Goal: Information Seeking & Learning: Learn about a topic

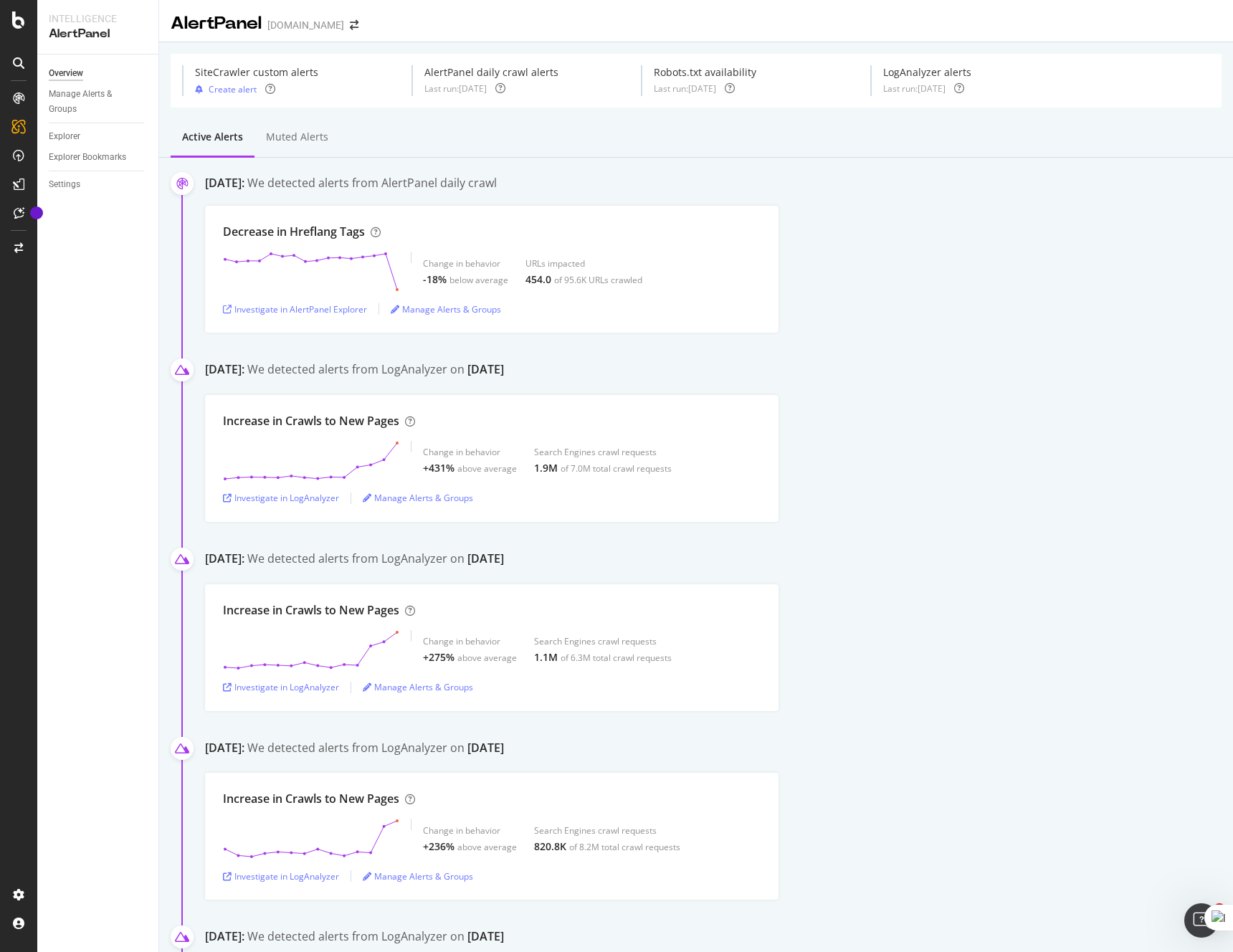
click at [889, 331] on div "Decrease in Hreflang Tags Change in behavior -18% below average URLs impacted 4…" at bounding box center [719, 269] width 1028 height 127
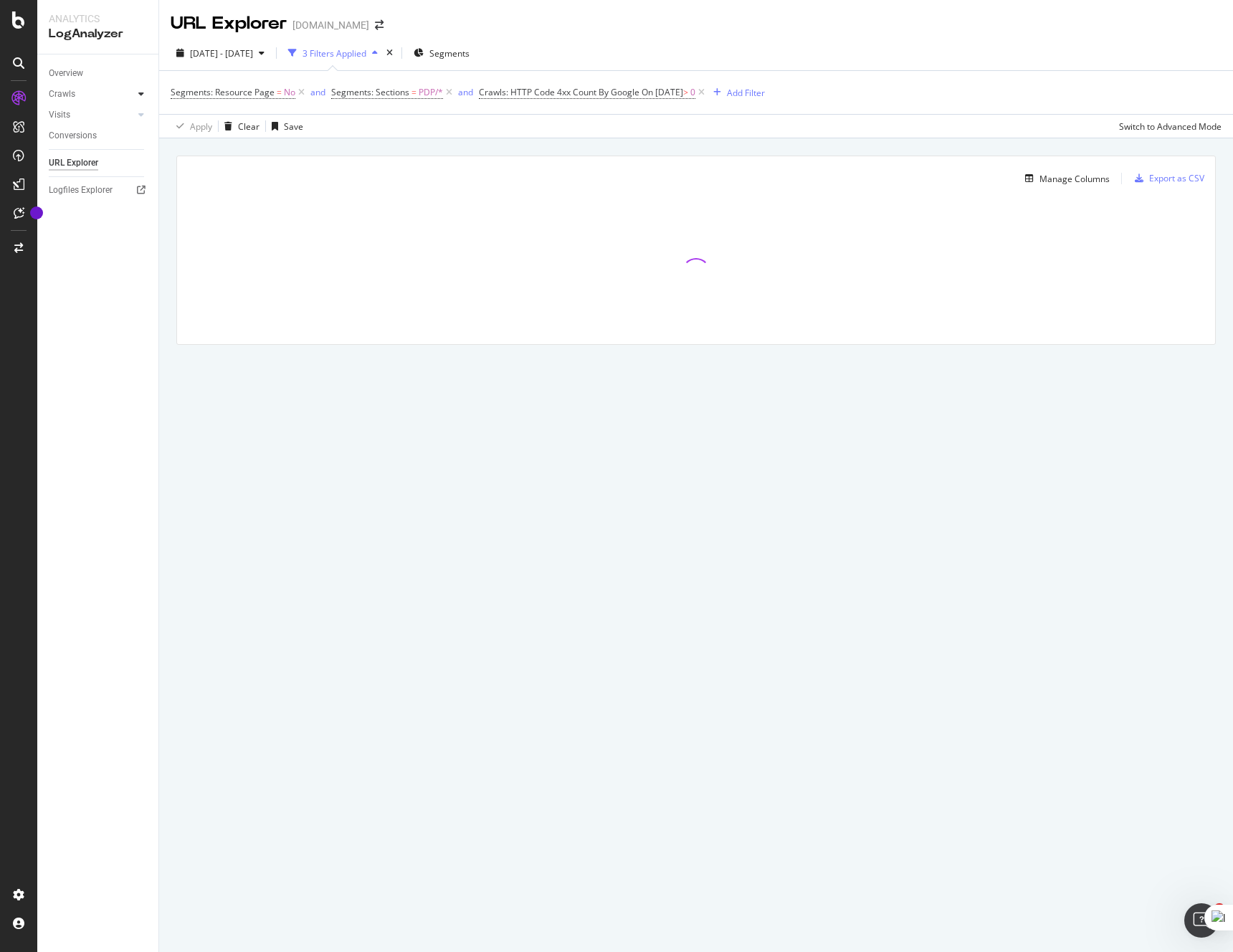
click at [140, 94] on icon at bounding box center [141, 94] width 6 height 9
click at [83, 171] on div "HTTP Codes" at bounding box center [79, 171] width 49 height 15
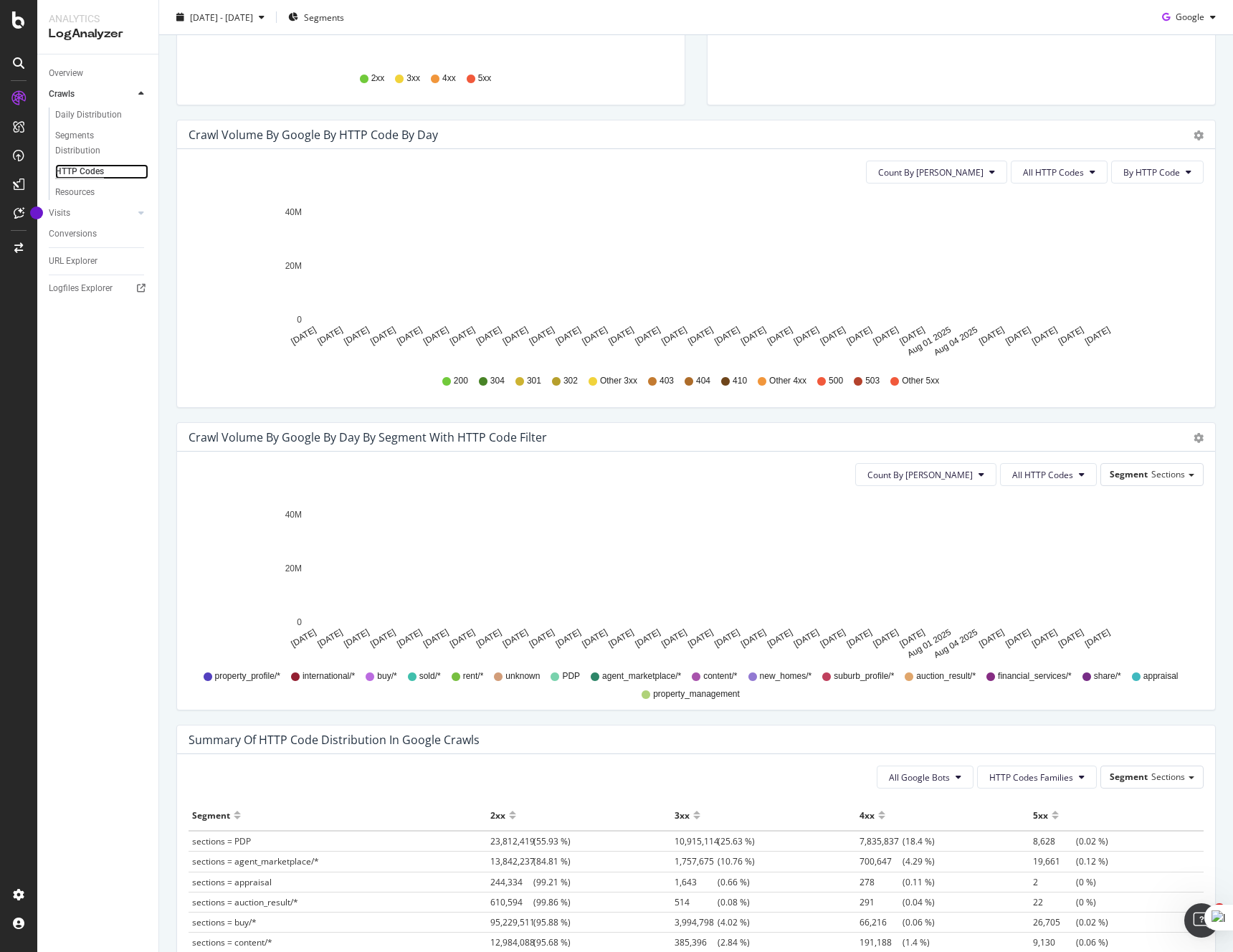
scroll to position [501, 0]
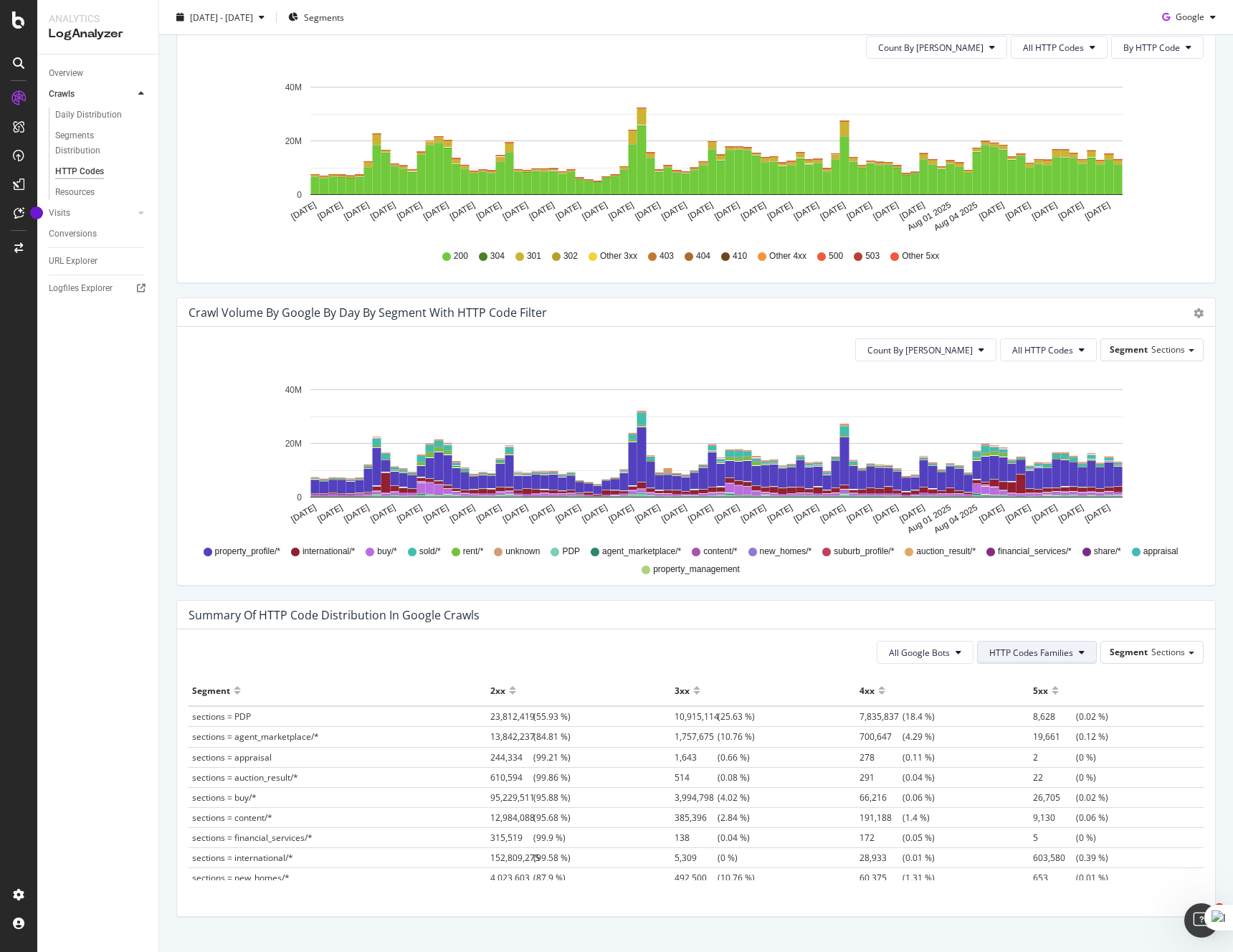
click at [1046, 651] on span "HTTP Codes Families" at bounding box center [1031, 652] width 84 height 12
click at [1032, 788] on span "5xx Family" at bounding box center [1034, 787] width 84 height 13
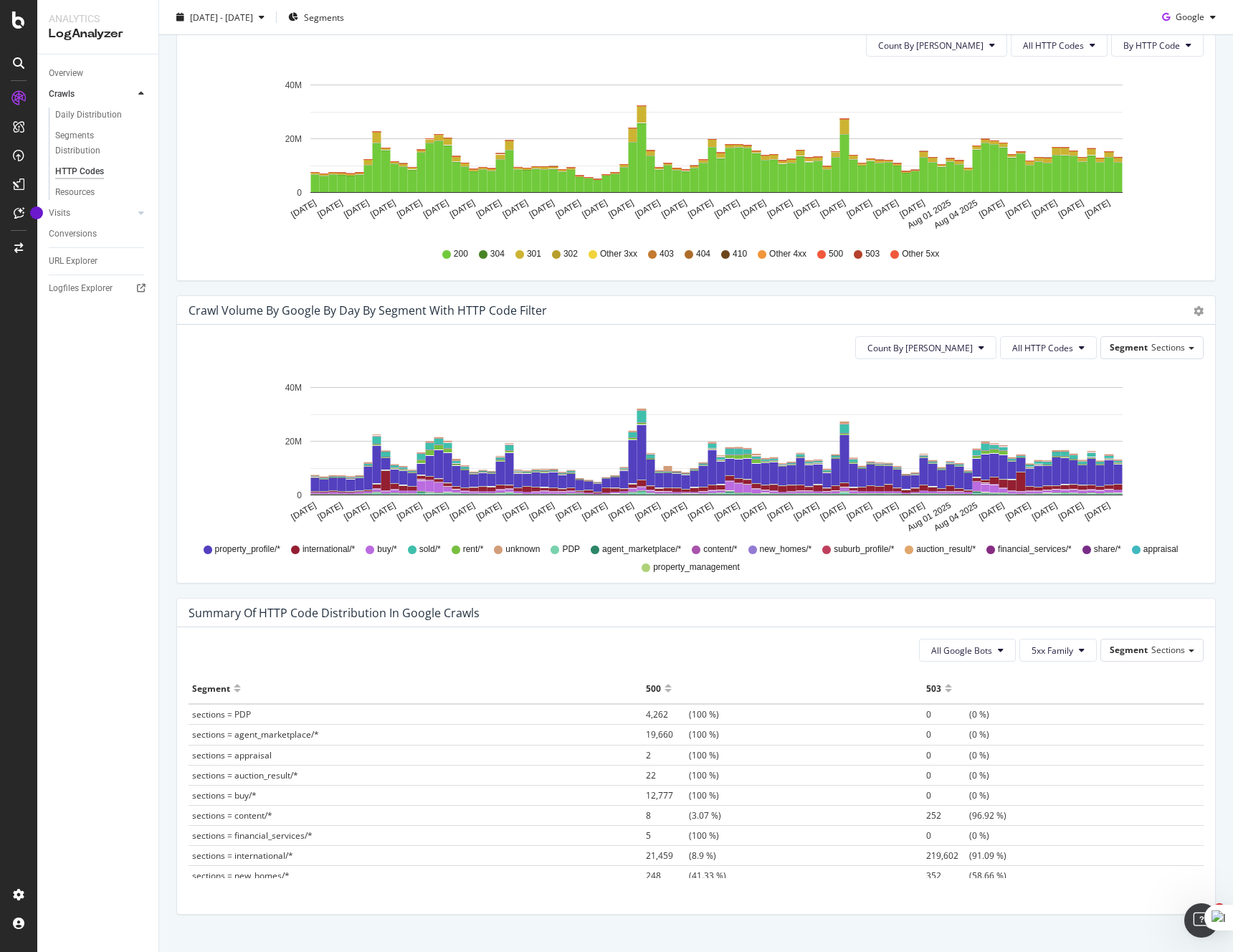
scroll to position [495, 0]
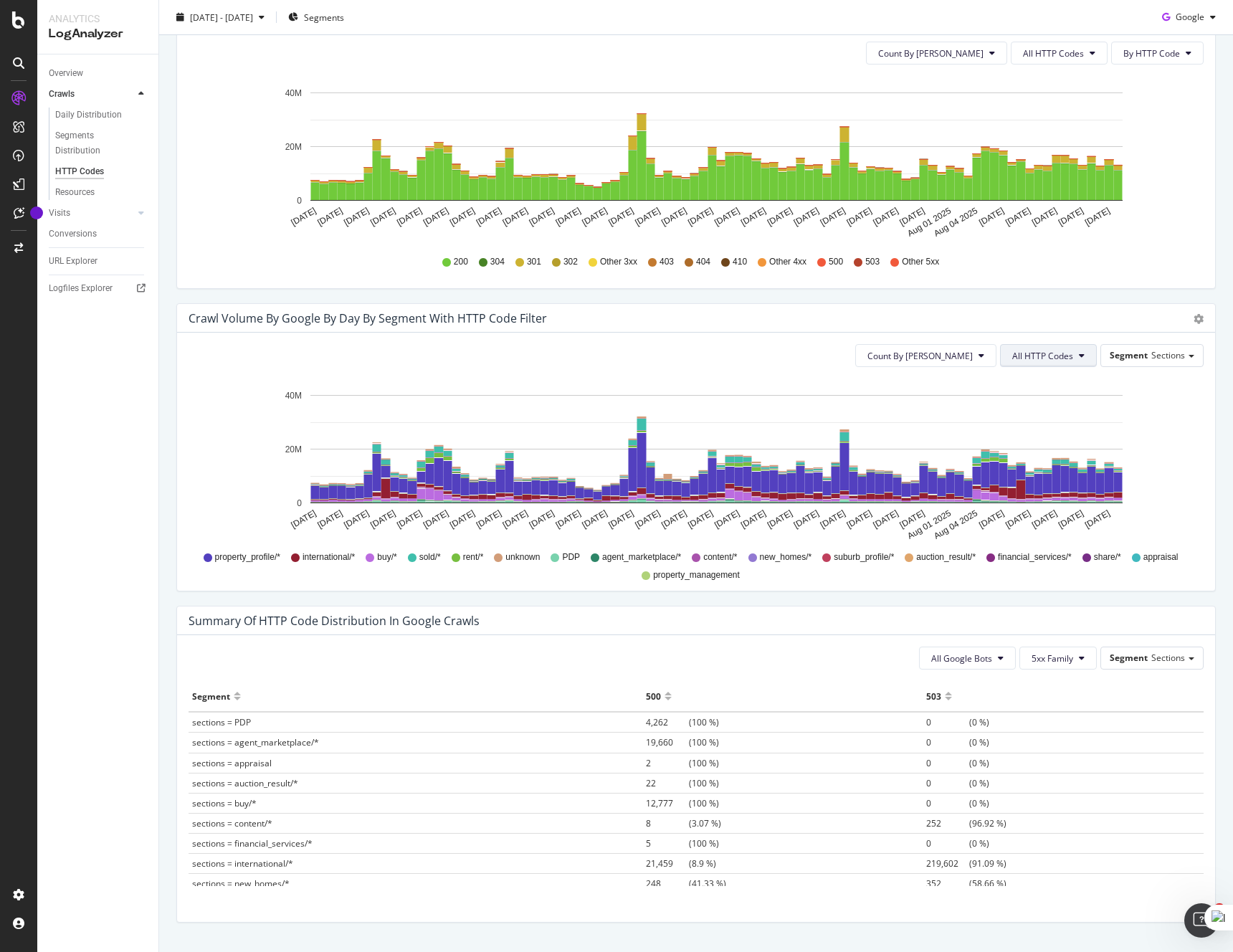
click at [1078, 353] on button "All HTTP Codes" at bounding box center [1048, 356] width 97 height 23
click at [1059, 514] on span "5xx family" at bounding box center [1050, 514] width 72 height 13
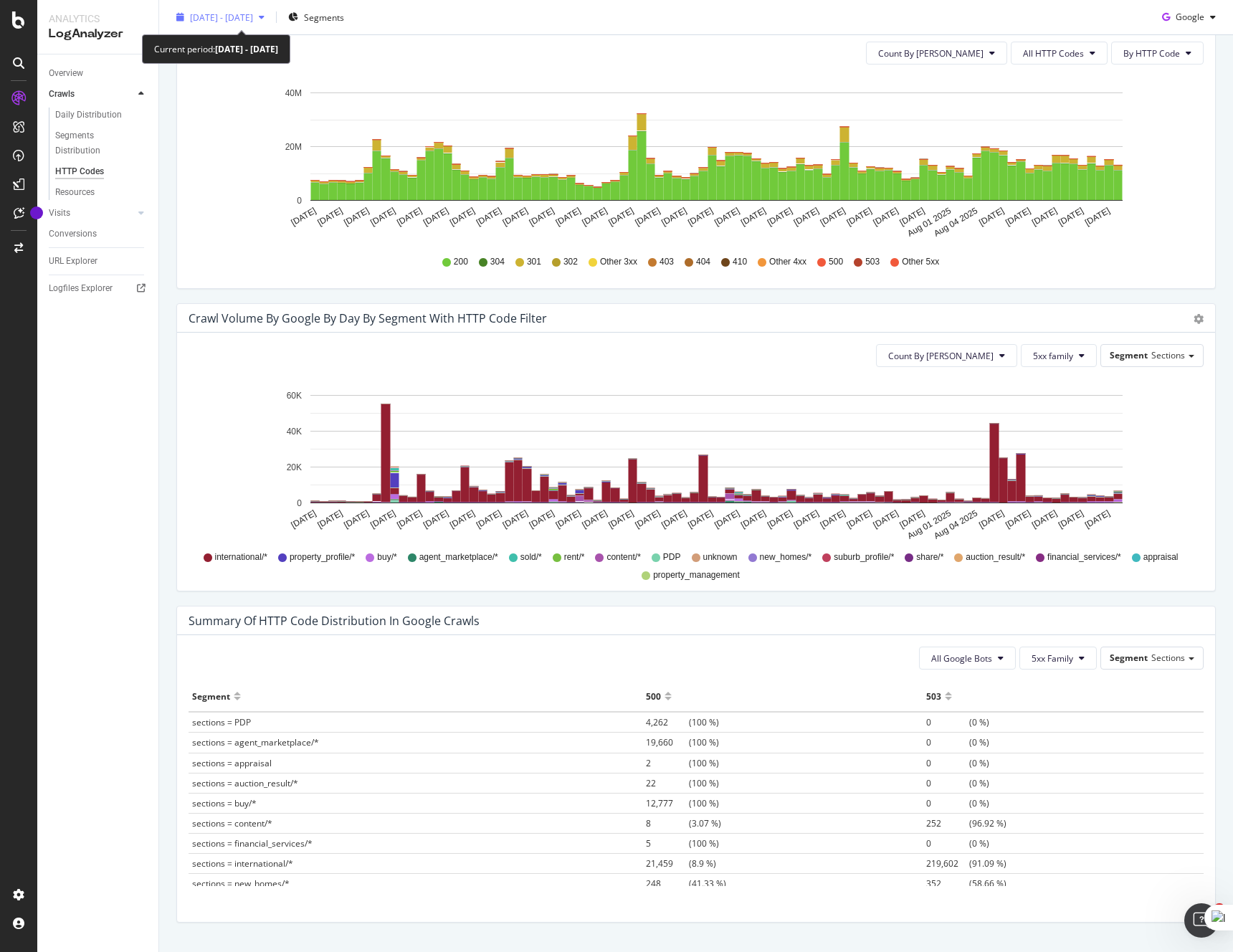
click at [249, 11] on span "[DATE] - [DATE]" at bounding box center [221, 16] width 63 height 12
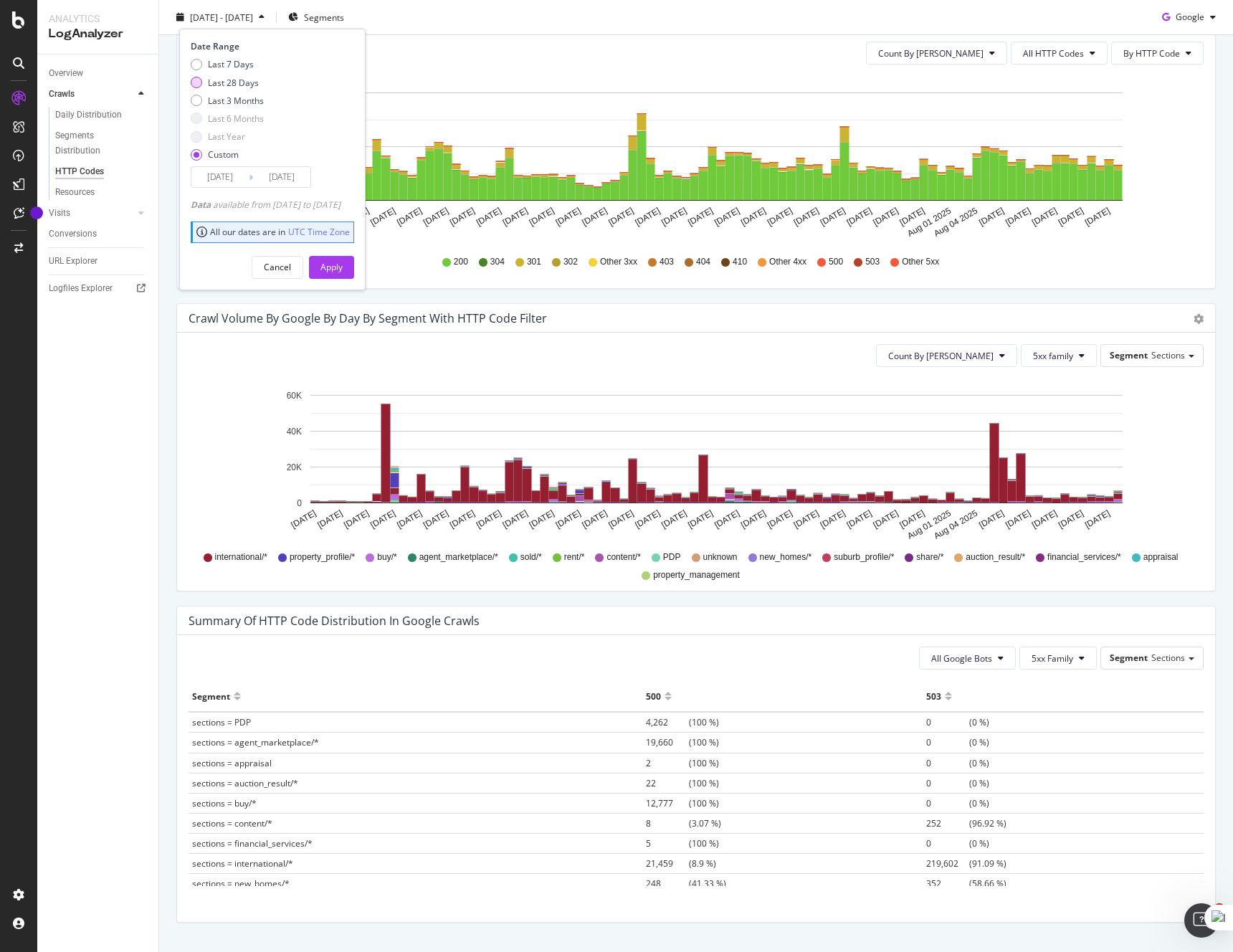
click at [239, 87] on div "Last 28 Days" at bounding box center [233, 82] width 51 height 12
type input "[DATE]"
click at [343, 263] on div "Apply" at bounding box center [332, 267] width 22 height 12
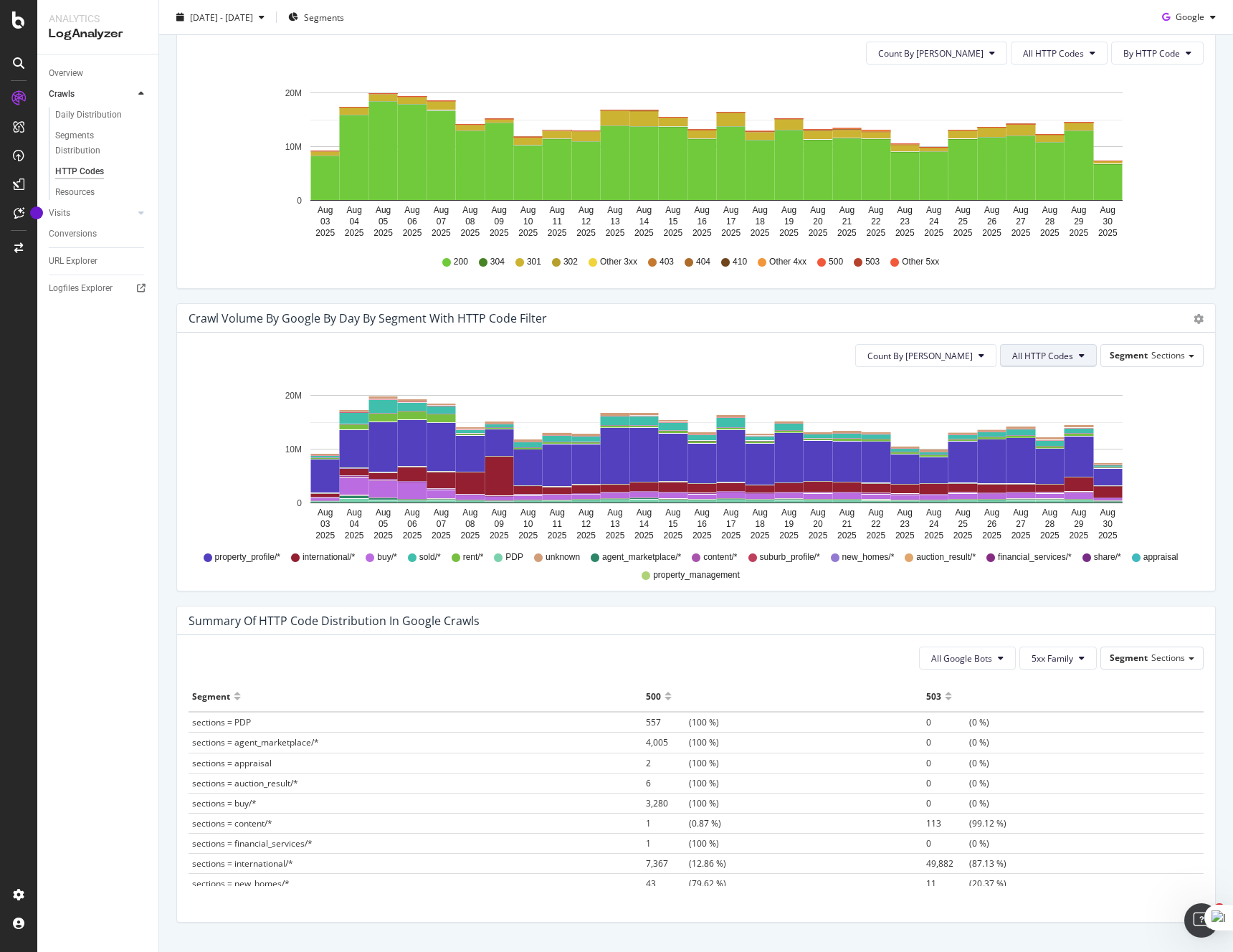
click at [1052, 351] on span "All HTTP Codes" at bounding box center [1042, 356] width 61 height 12
click at [1054, 489] on span "5xx family" at bounding box center [1050, 489] width 72 height 13
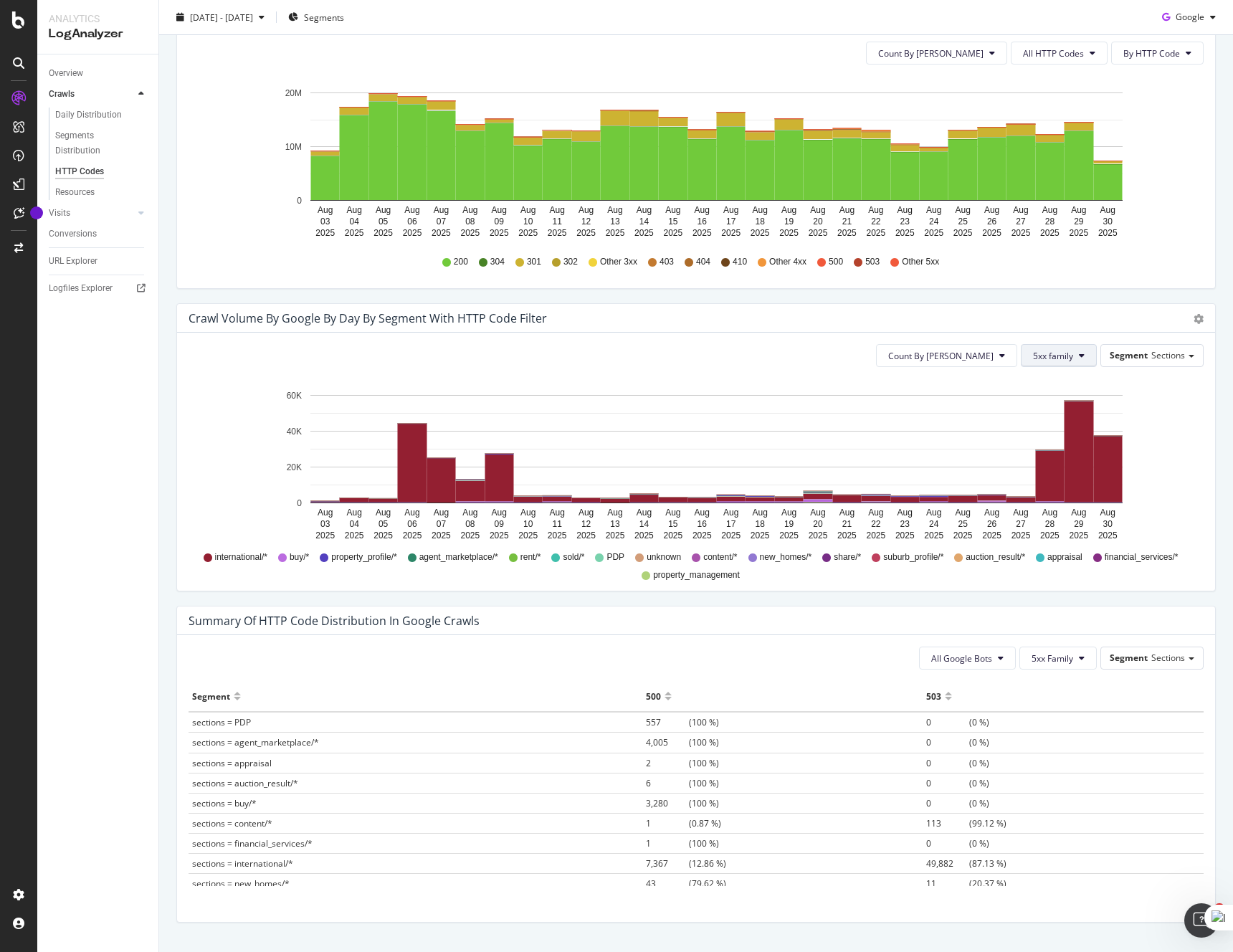
click at [1042, 351] on span "5xx family" at bounding box center [1053, 356] width 40 height 12
click at [1060, 553] on span "504" at bounding box center [1070, 555] width 72 height 13
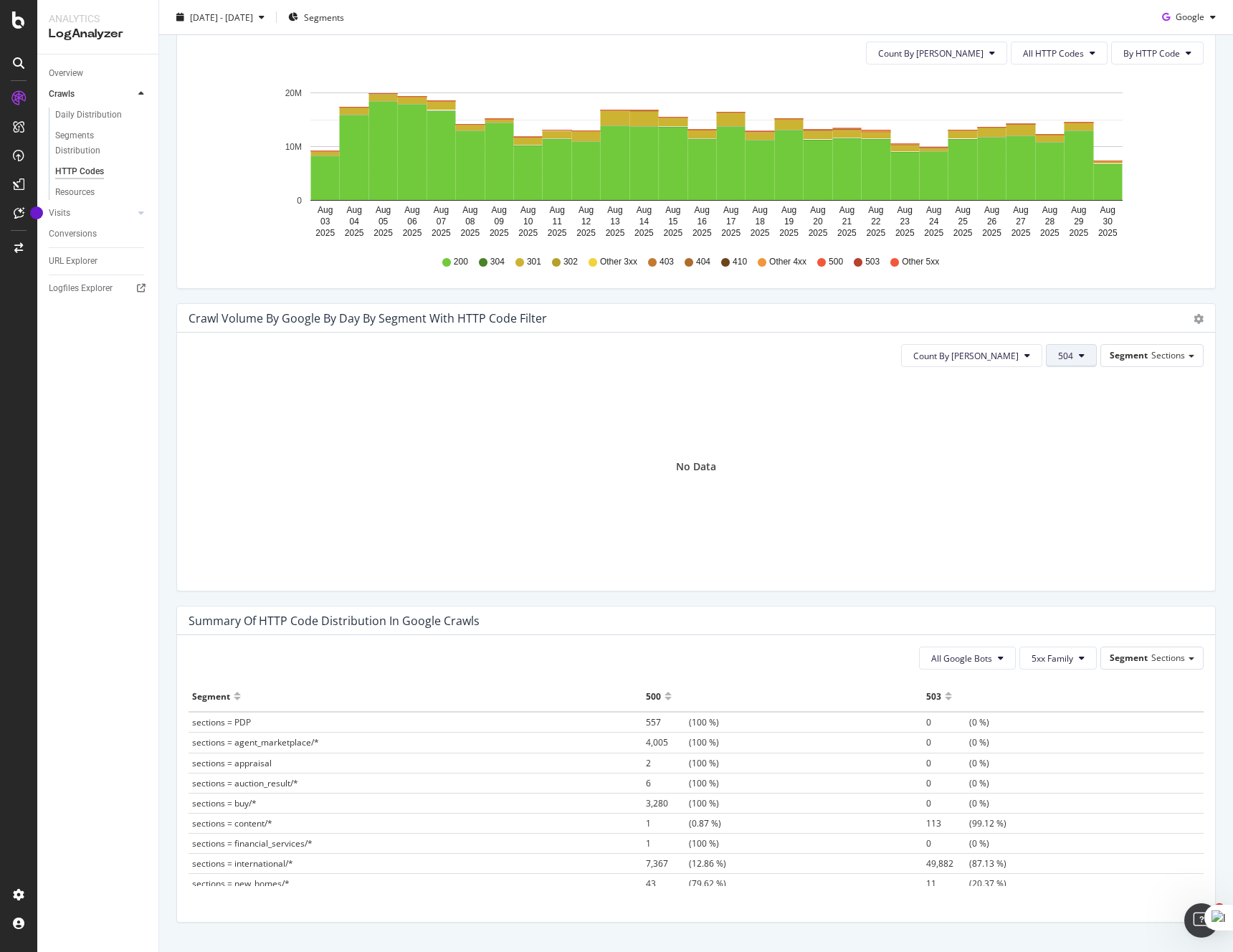
click at [1069, 361] on span "504" at bounding box center [1066, 356] width 15 height 12
click at [1094, 446] on span "5xx family" at bounding box center [1096, 448] width 72 height 13
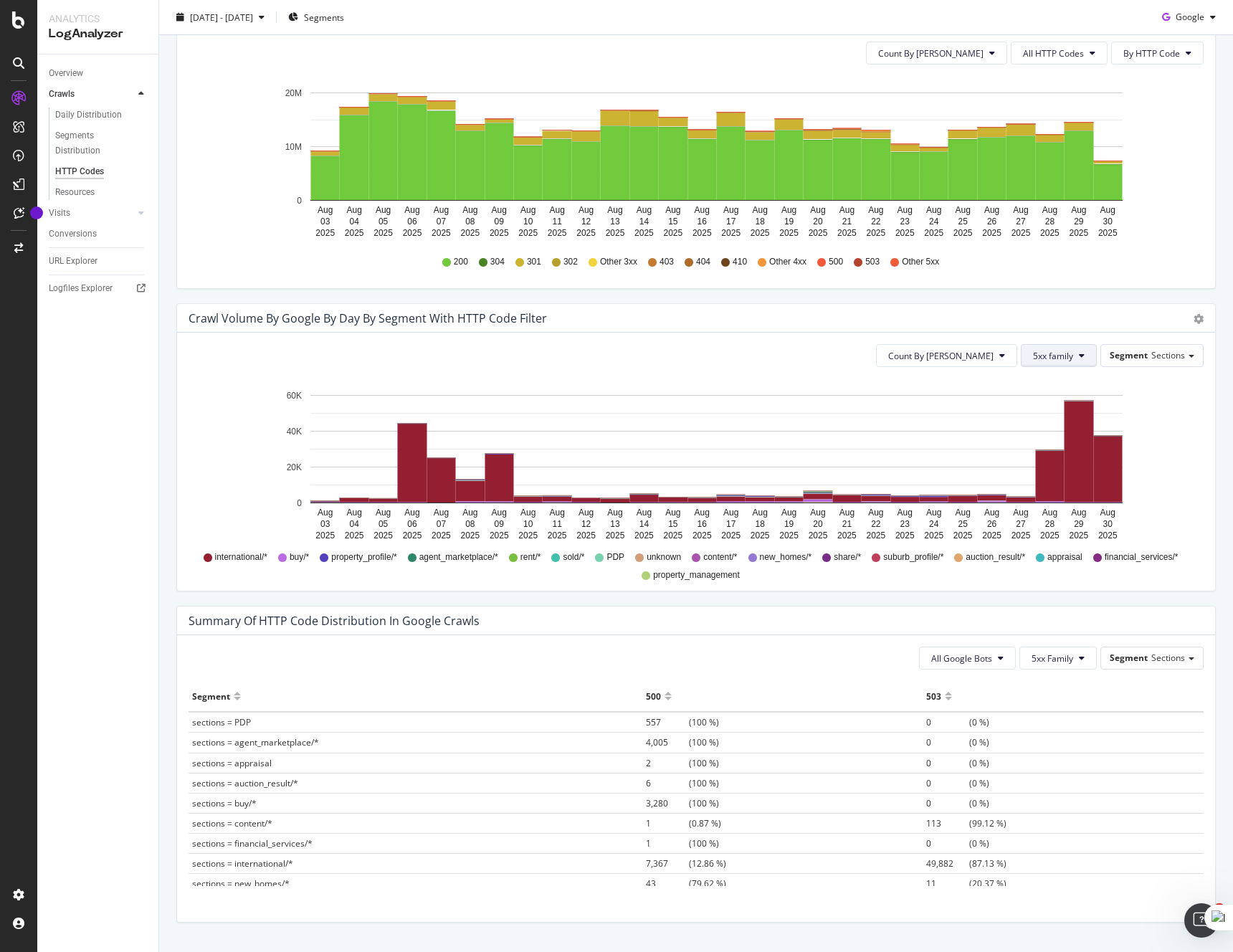
click at [1066, 354] on span "5xx family" at bounding box center [1053, 356] width 40 height 12
click at [1070, 468] on span "500" at bounding box center [1070, 474] width 72 height 13
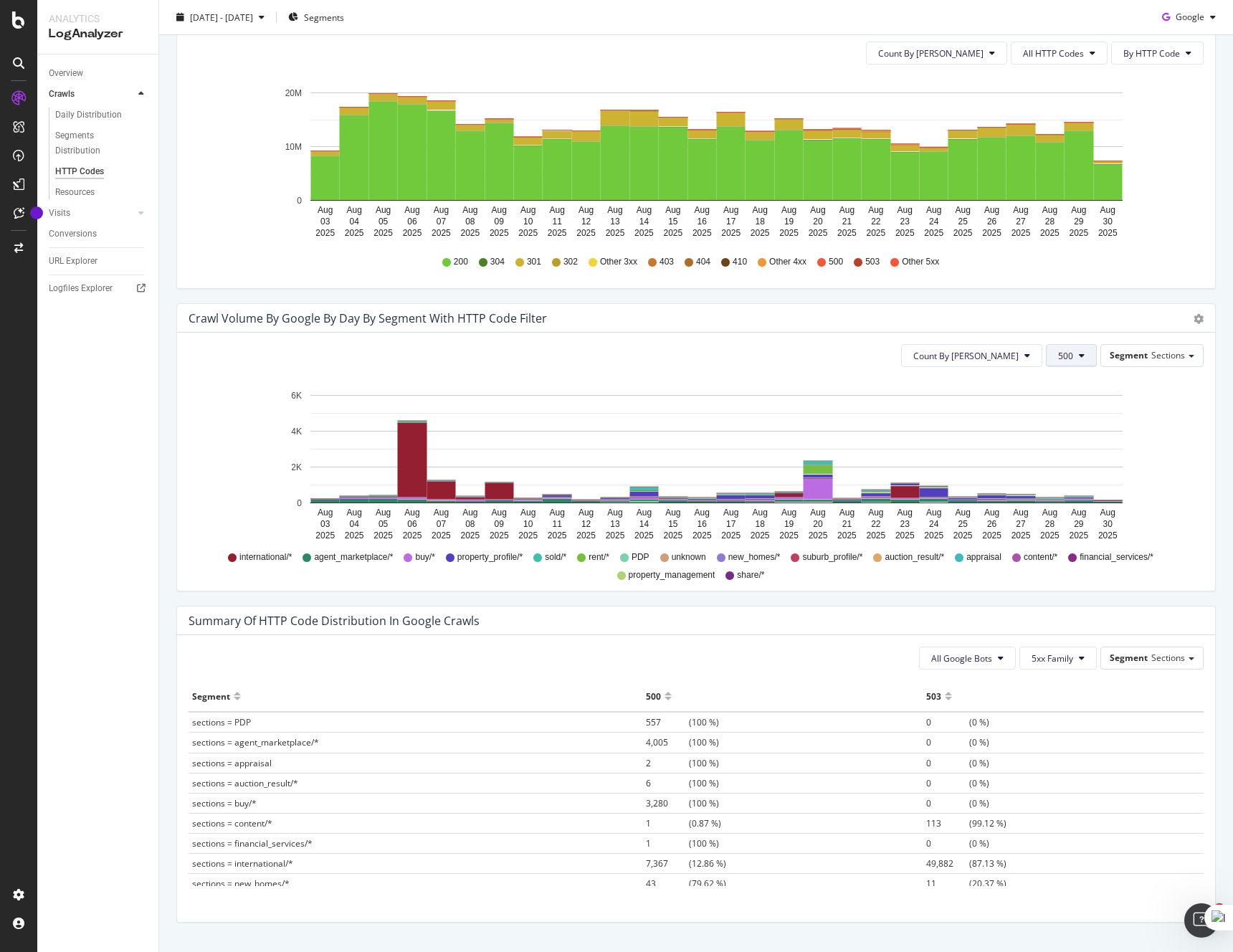
click at [1072, 357] on span "500" at bounding box center [1066, 356] width 15 height 12
click at [1092, 498] on span "502" at bounding box center [1096, 501] width 72 height 13
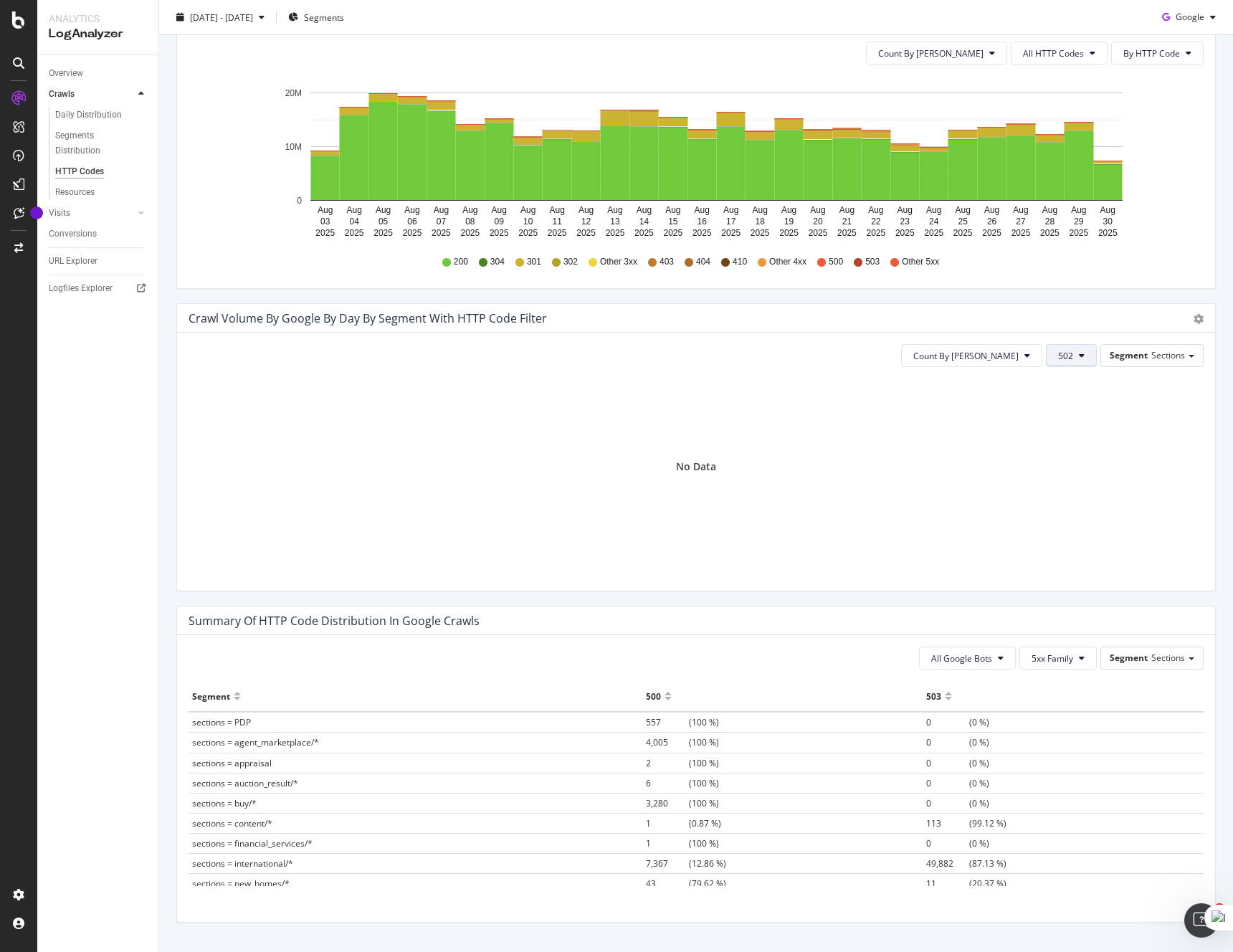
click at [1076, 358] on button "502" at bounding box center [1072, 356] width 51 height 23
click at [1072, 525] on span "503" at bounding box center [1096, 528] width 72 height 13
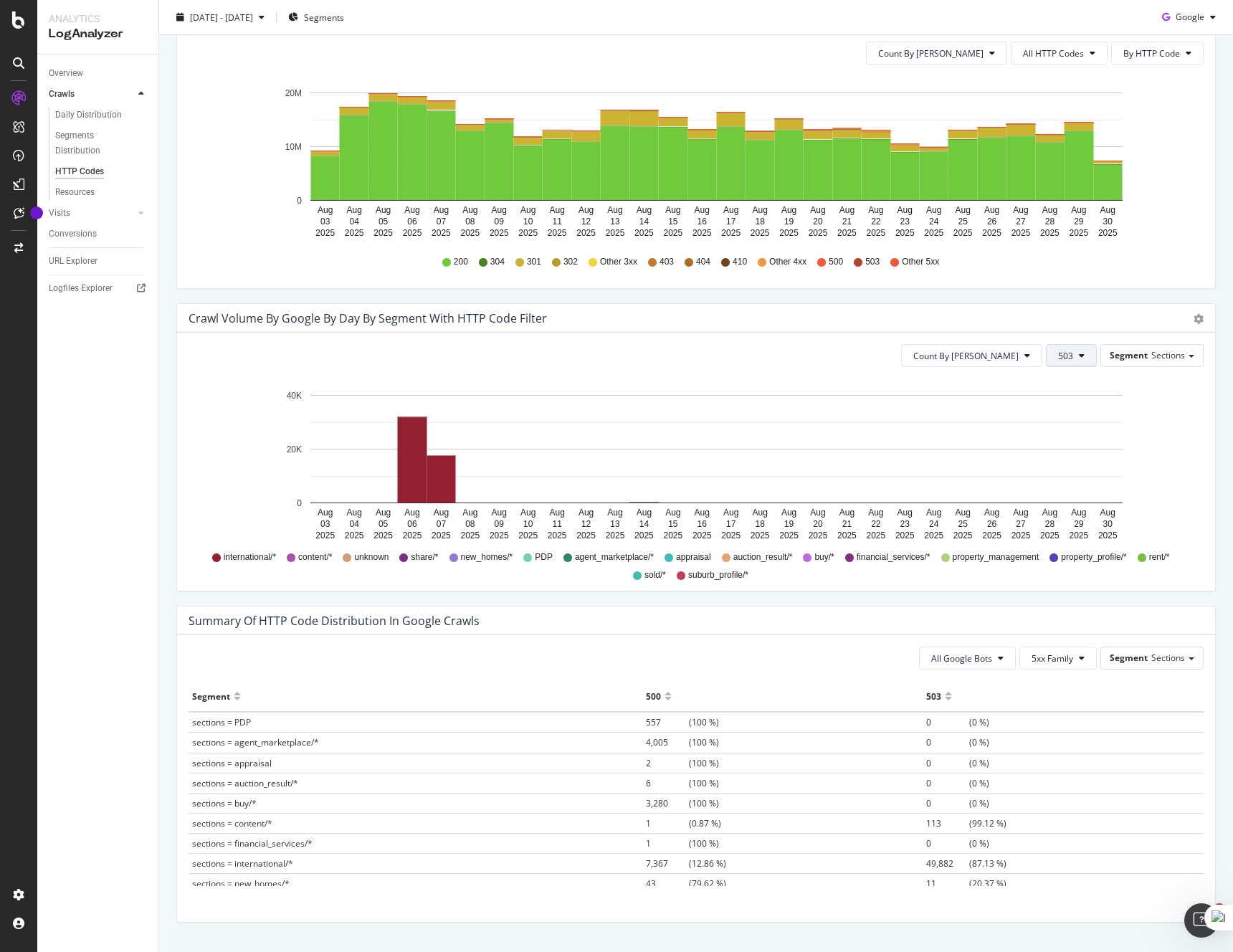
click at [1074, 354] on button "503" at bounding box center [1072, 356] width 51 height 23
click at [1091, 549] on span "504" at bounding box center [1096, 555] width 72 height 13
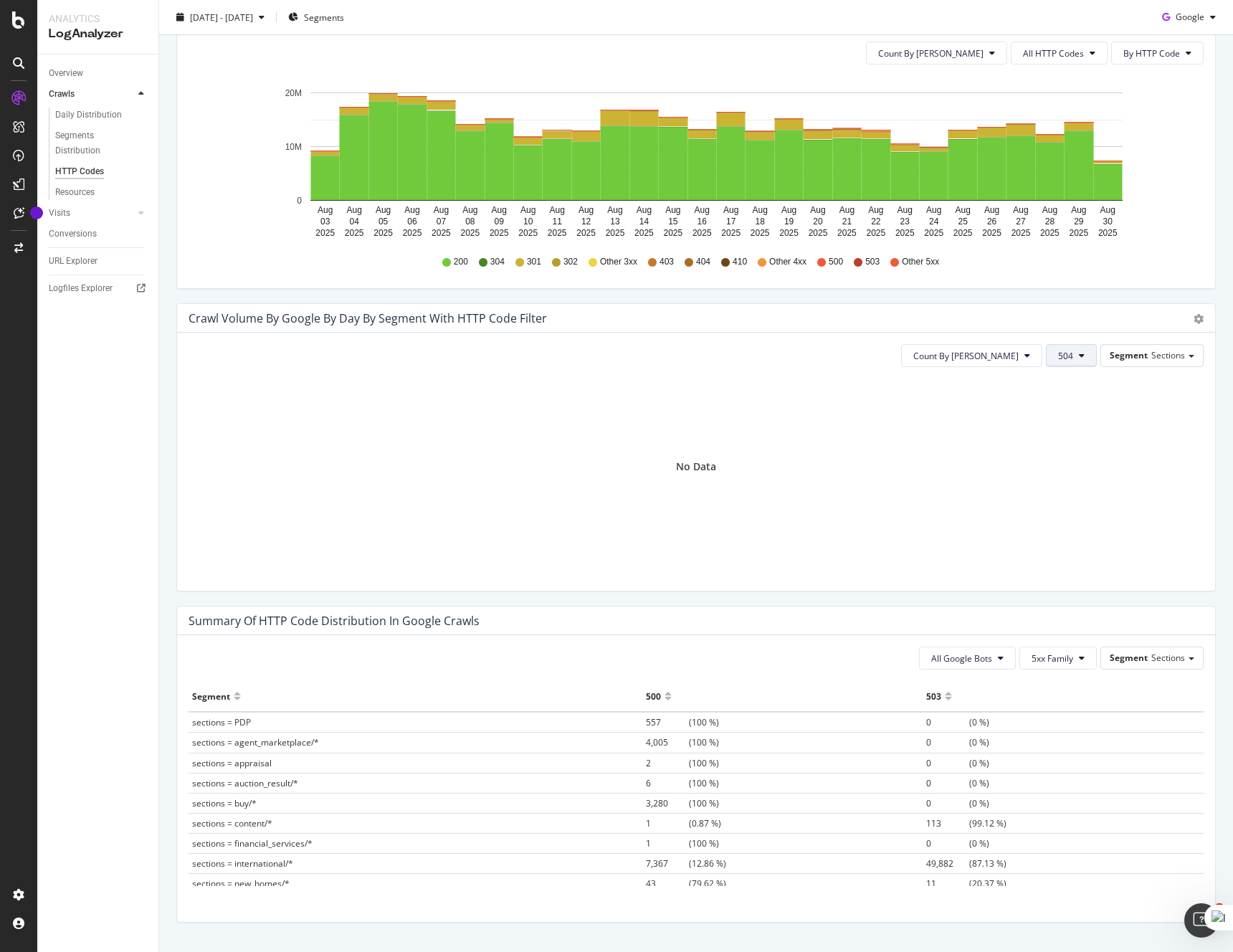
click at [1066, 360] on span "504" at bounding box center [1066, 356] width 15 height 12
click at [1082, 442] on span "5xx family" at bounding box center [1096, 448] width 72 height 13
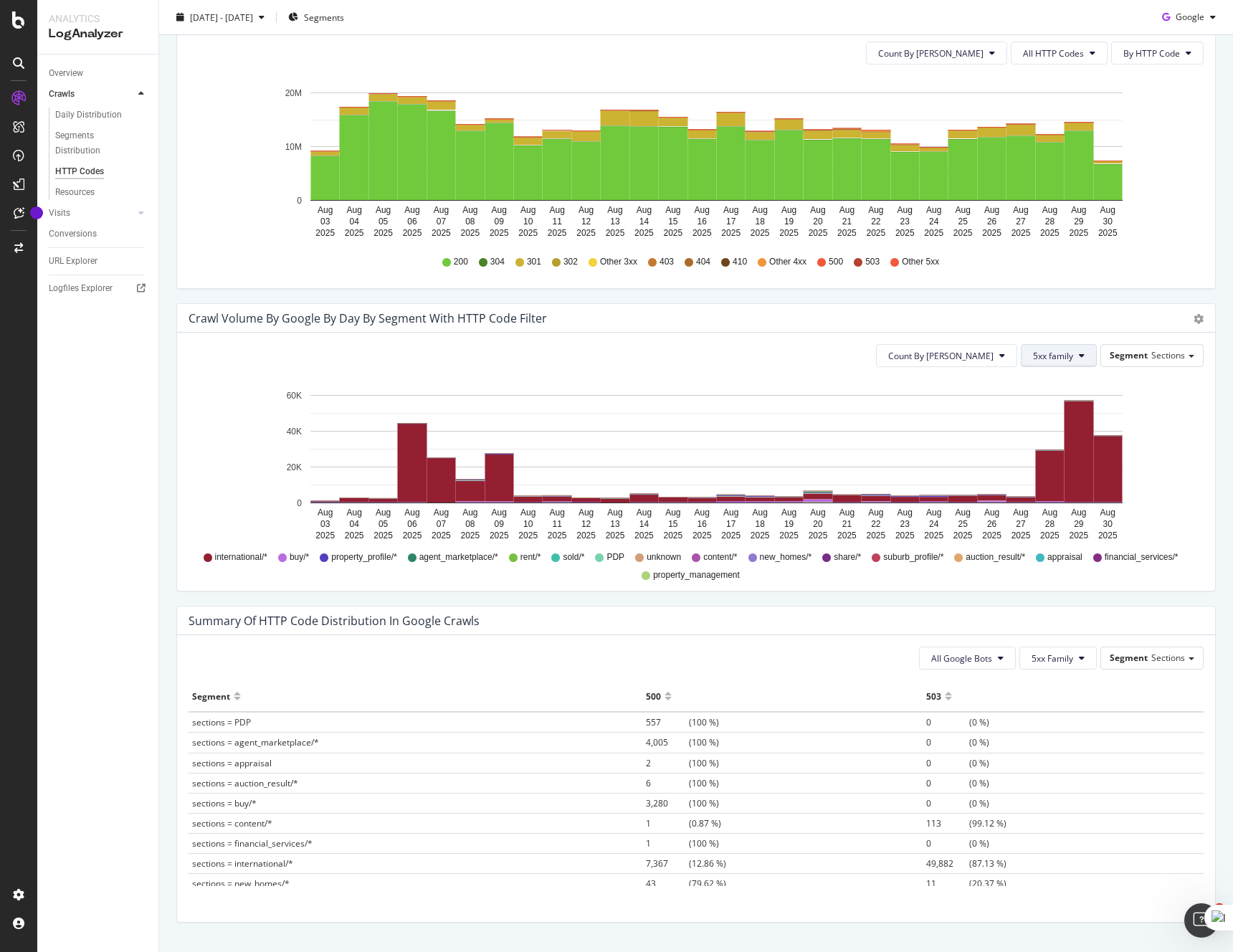
click at [1055, 353] on span "5xx family" at bounding box center [1053, 356] width 40 height 12
click at [1053, 395] on span "4xx family" at bounding box center [1070, 397] width 72 height 13
